Goal: Information Seeking & Learning: Learn about a topic

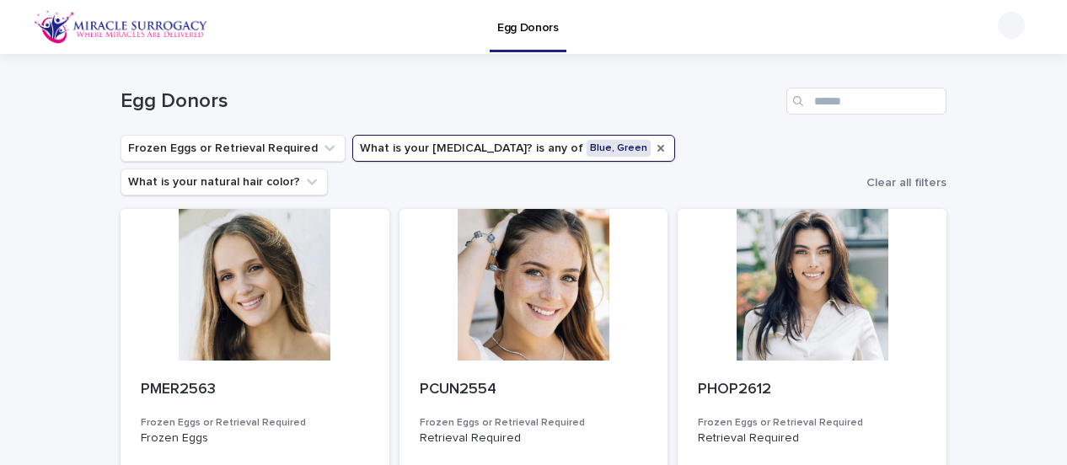
click at [654, 151] on icon "What is your eye color?" at bounding box center [660, 148] width 13 height 13
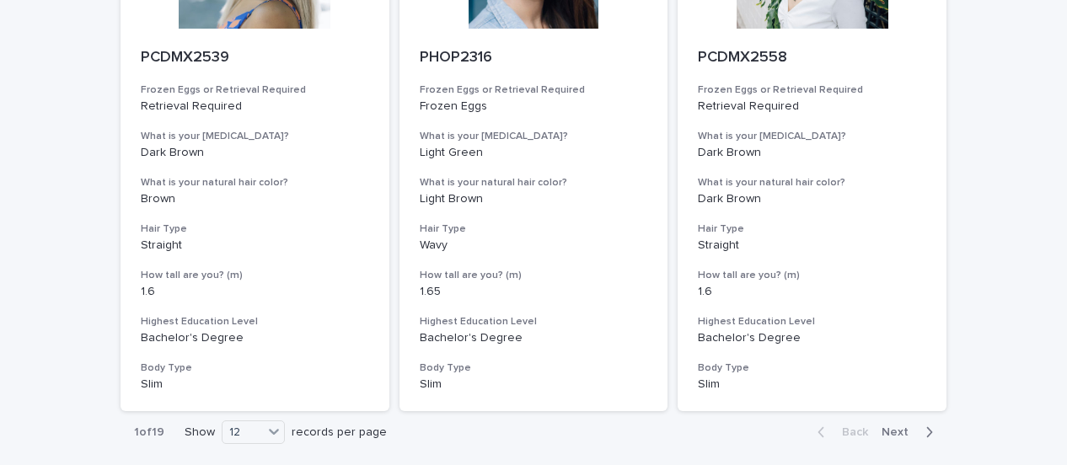
scroll to position [2055, 0]
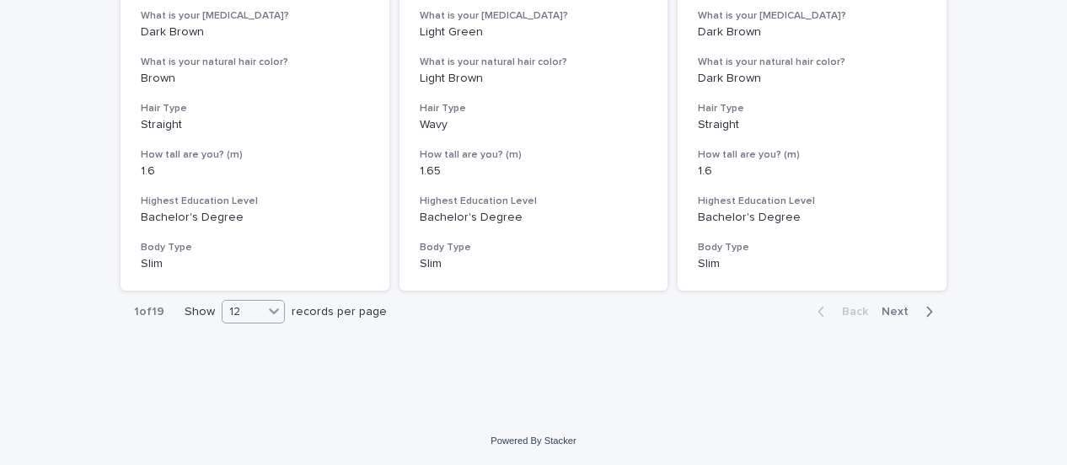
click at [272, 316] on icon at bounding box center [274, 311] width 17 height 17
click at [227, 379] on div "36" at bounding box center [248, 375] width 62 height 20
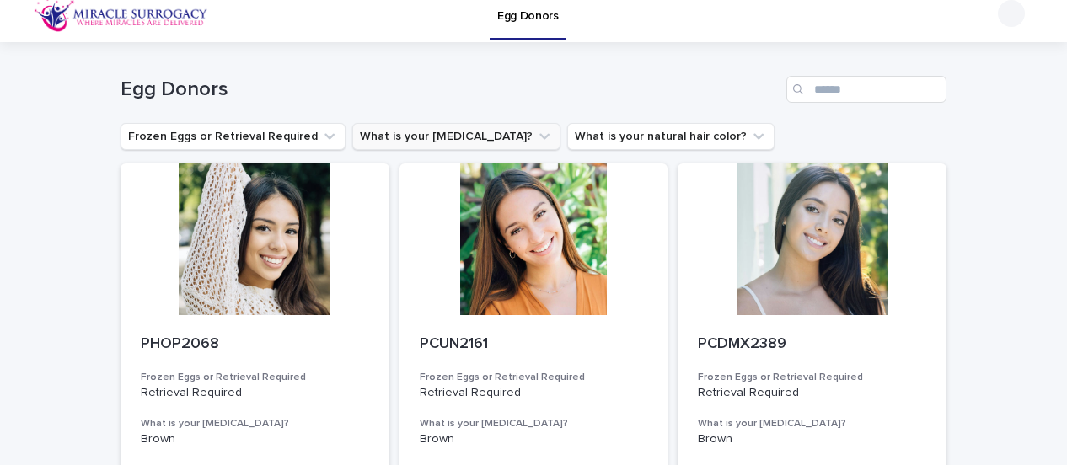
scroll to position [0, 0]
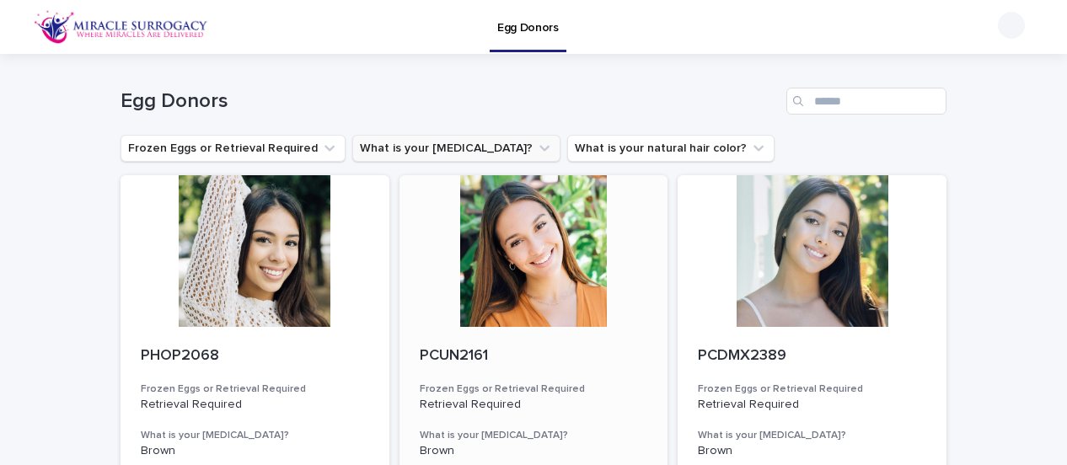
click at [455, 353] on p "PCUN2161" at bounding box center [534, 356] width 228 height 19
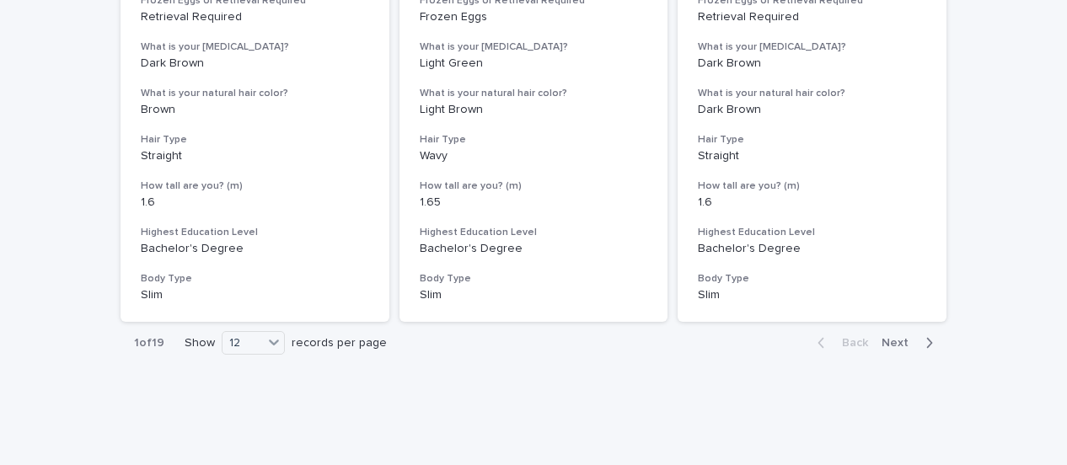
scroll to position [2055, 0]
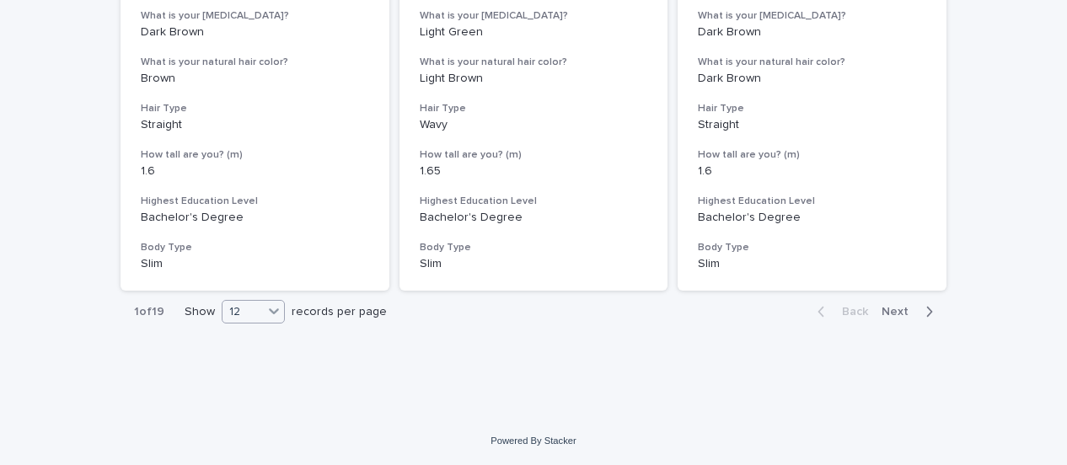
click at [269, 313] on icon at bounding box center [274, 312] width 10 height 6
click at [233, 373] on div "36" at bounding box center [248, 375] width 62 height 20
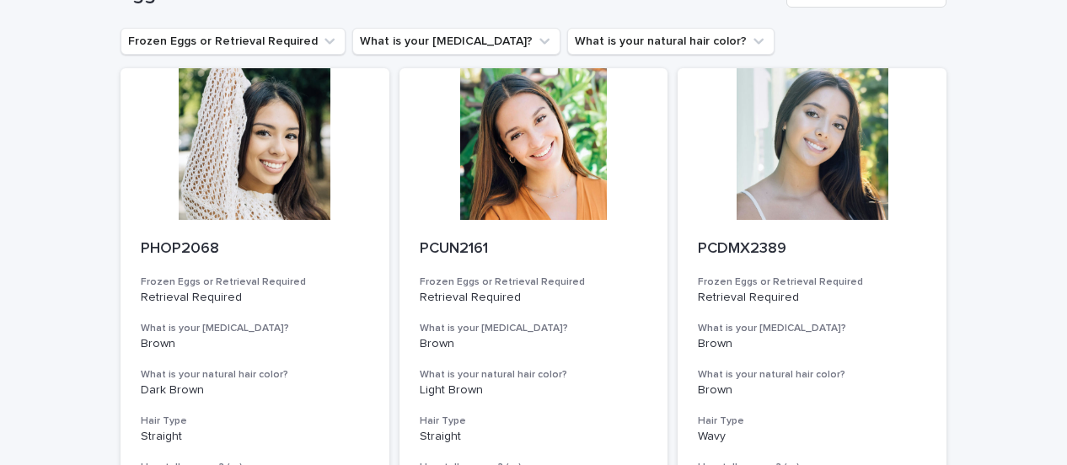
scroll to position [0, 0]
